Goal: Task Accomplishment & Management: Manage account settings

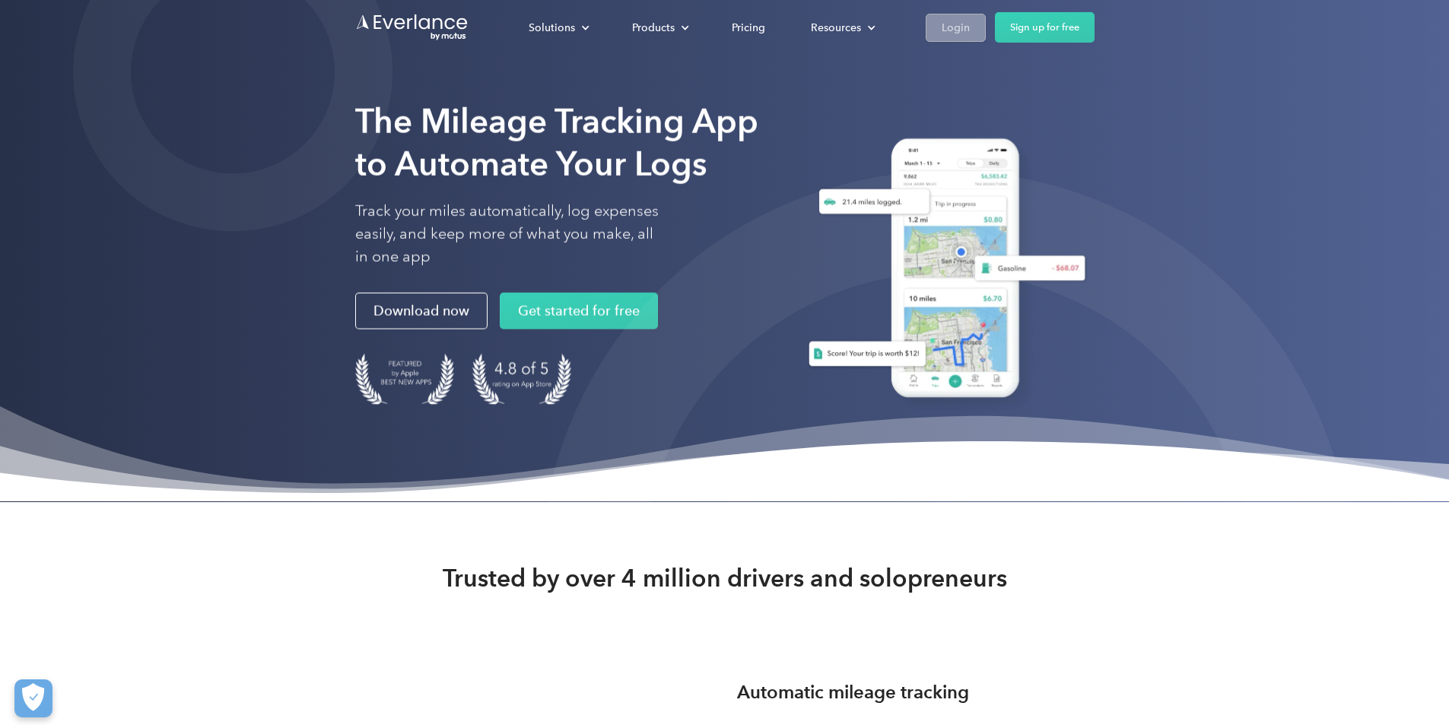
click at [970, 22] on div "Login" at bounding box center [956, 27] width 28 height 19
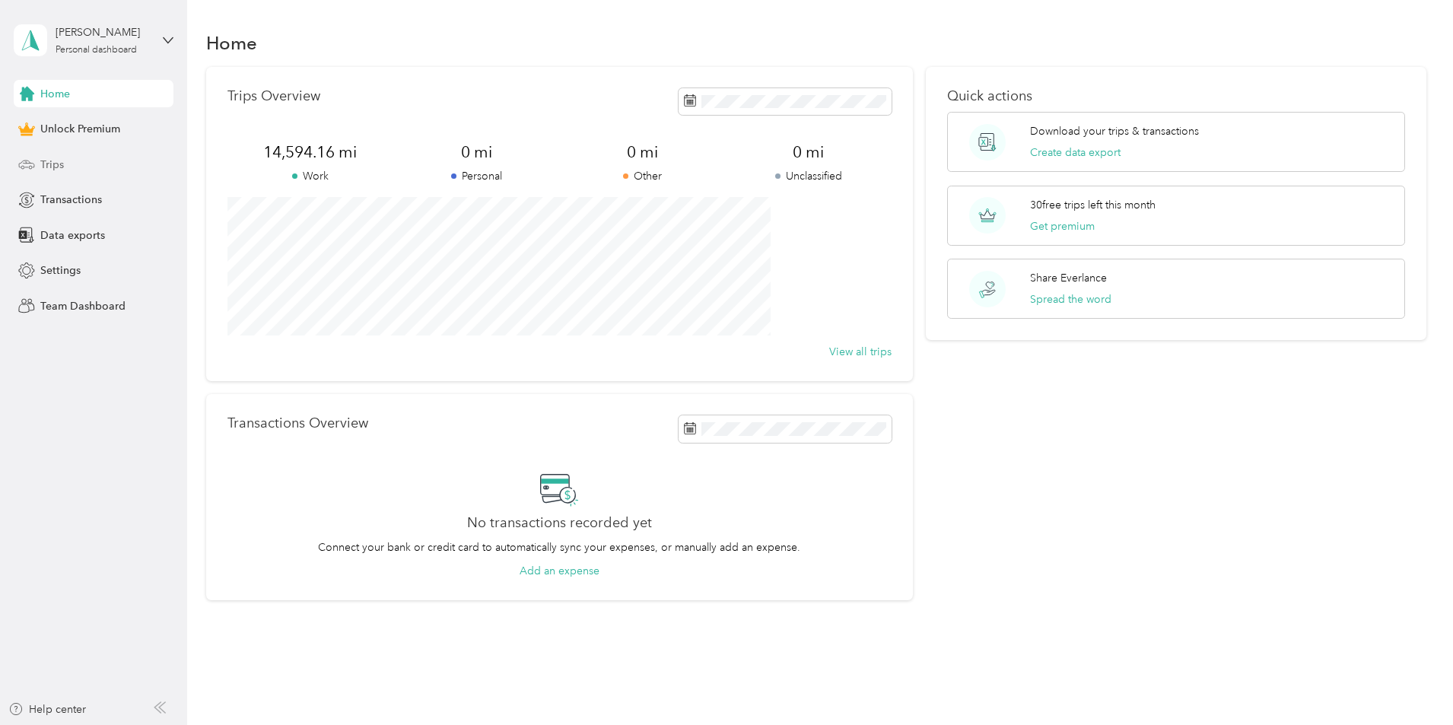
click at [45, 164] on span "Trips" at bounding box center [52, 165] width 24 height 16
